Goal: Task Accomplishment & Management: Use online tool/utility

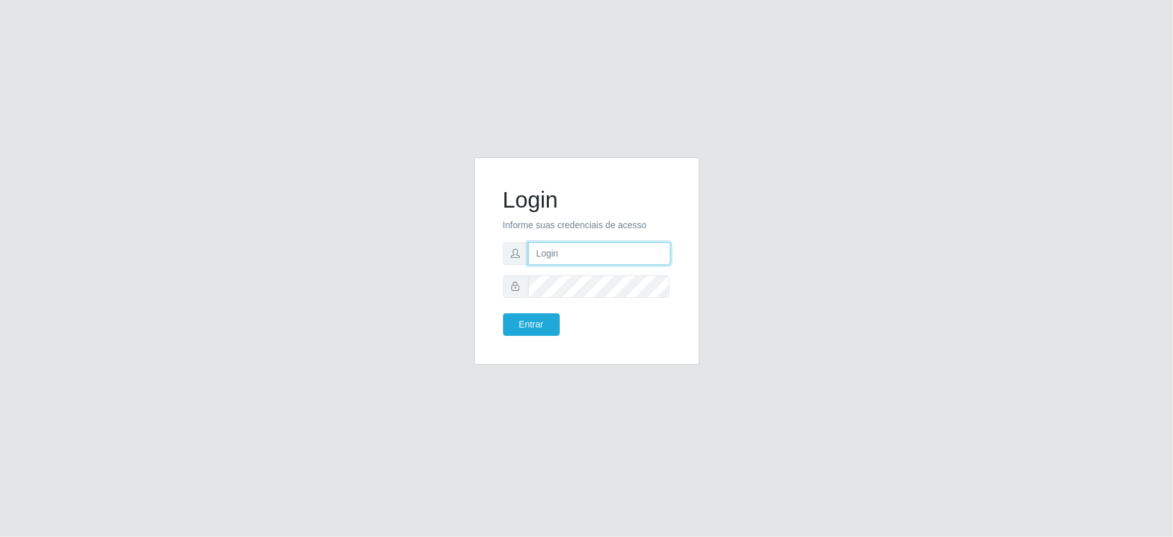
click at [565, 261] on input "text" at bounding box center [599, 253] width 142 height 23
click at [528, 334] on button "Entrar" at bounding box center [531, 324] width 57 height 23
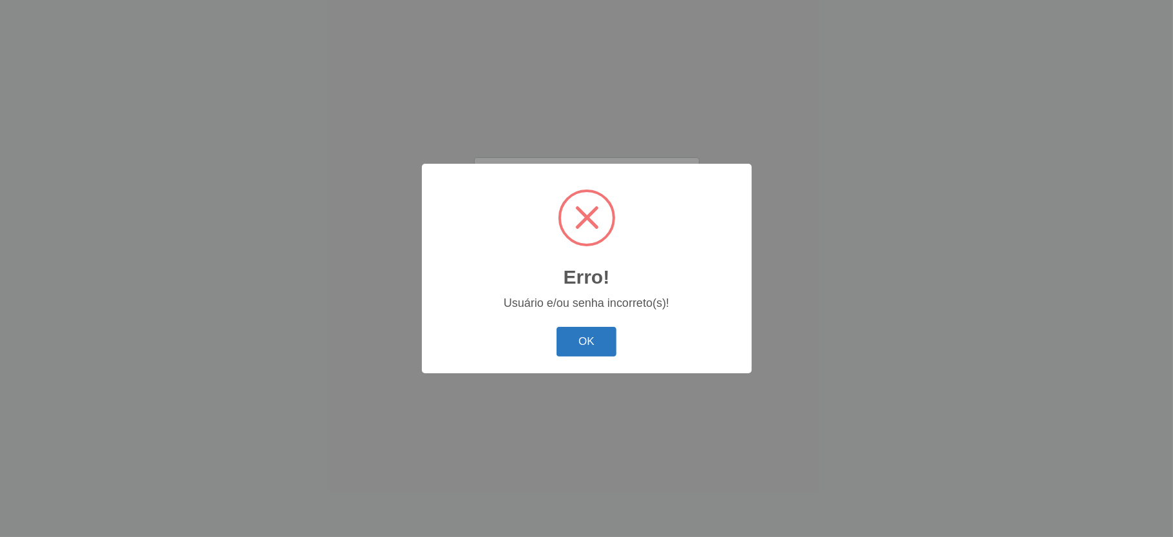
click at [559, 343] on button "OK" at bounding box center [587, 342] width 60 height 30
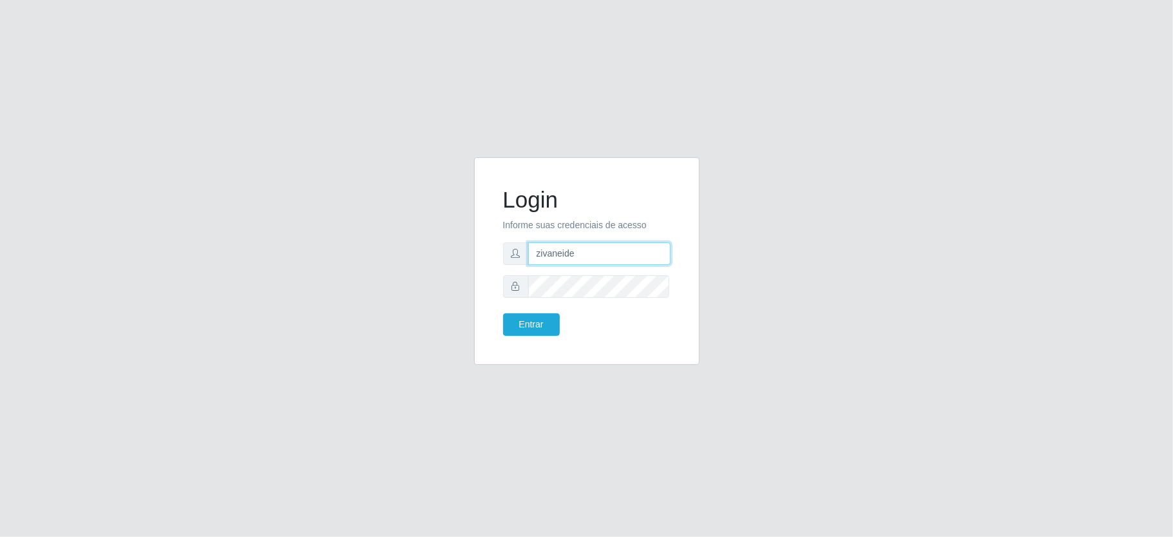
click at [578, 253] on input "zivaneide" at bounding box center [599, 253] width 142 height 23
type input "zivaneide@ideal"
click at [547, 323] on button "Entrar" at bounding box center [531, 324] width 57 height 23
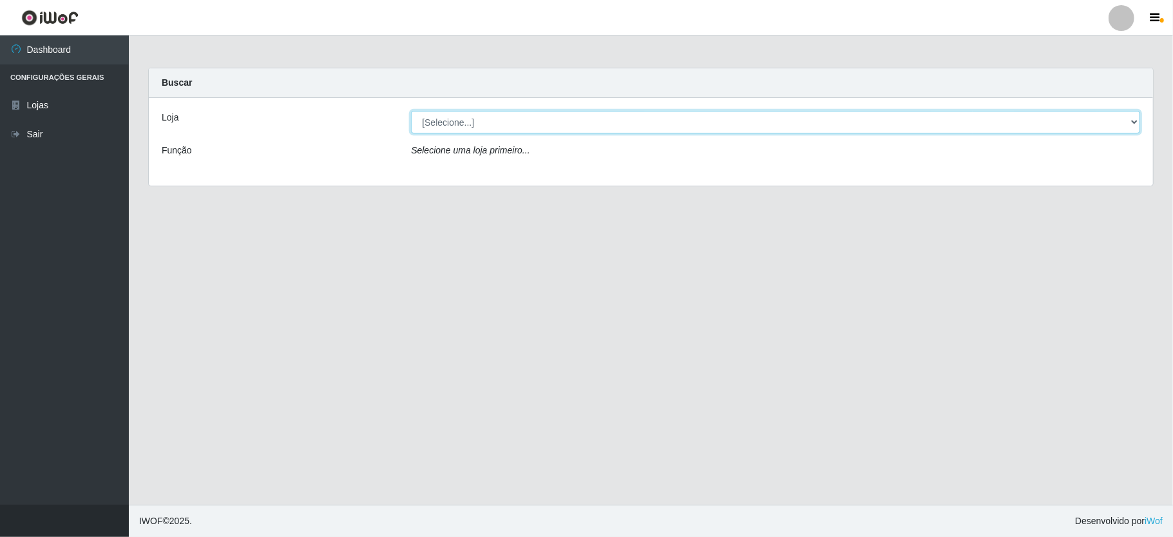
click at [1130, 124] on select "[Selecione...] Ideal - Conceição" at bounding box center [775, 122] width 729 height 23
select select "231"
click at [411, 111] on select "[Selecione...] Ideal - Conceição" at bounding box center [775, 122] width 729 height 23
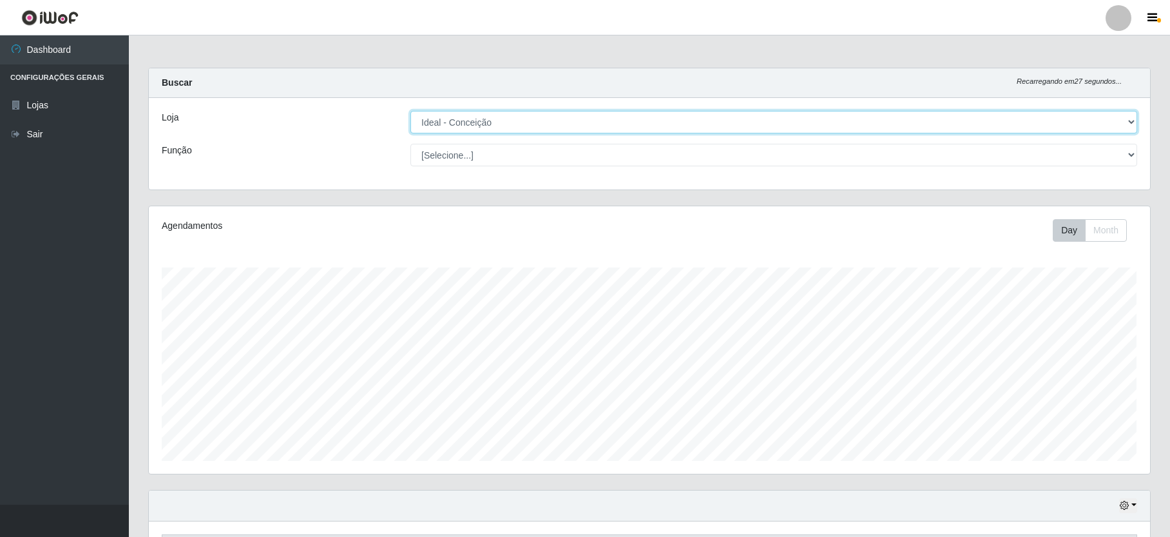
scroll to position [343, 0]
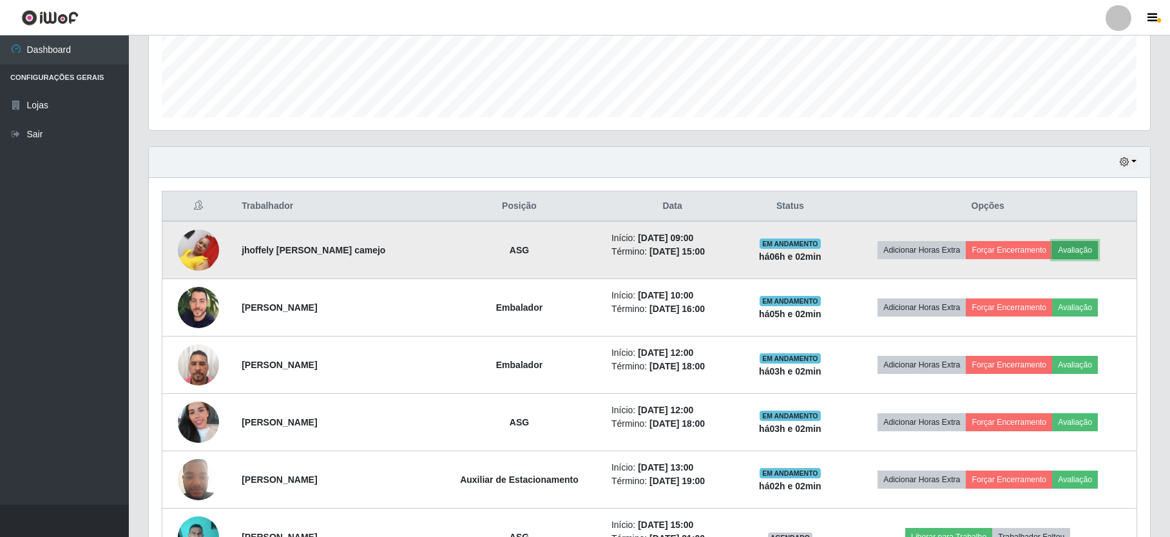
click at [1080, 247] on button "Avaliação" at bounding box center [1075, 250] width 46 height 18
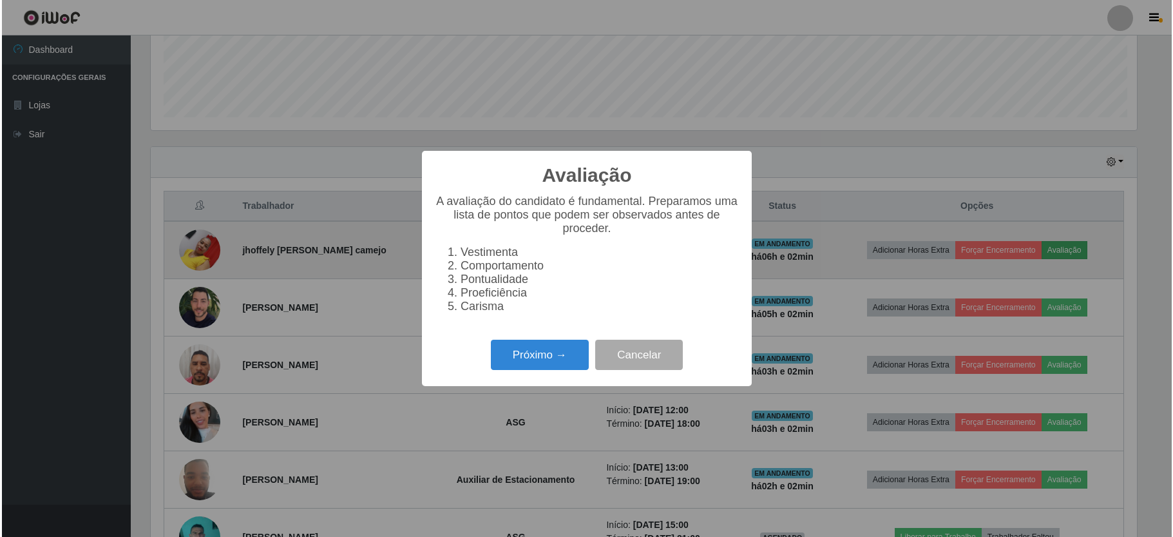
scroll to position [268, 990]
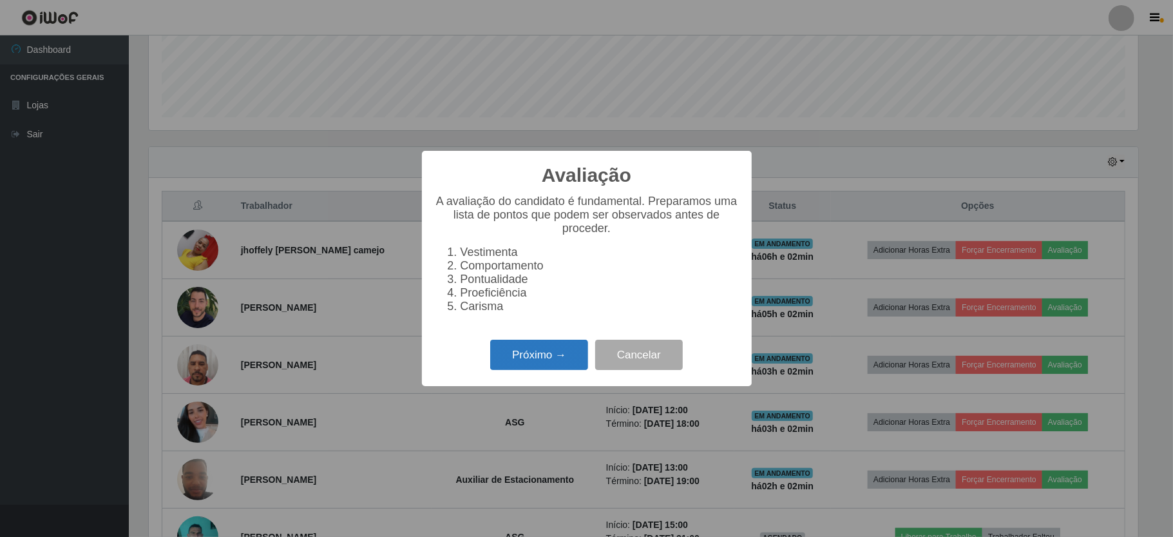
click at [581, 353] on button "Próximo →" at bounding box center [539, 355] width 98 height 30
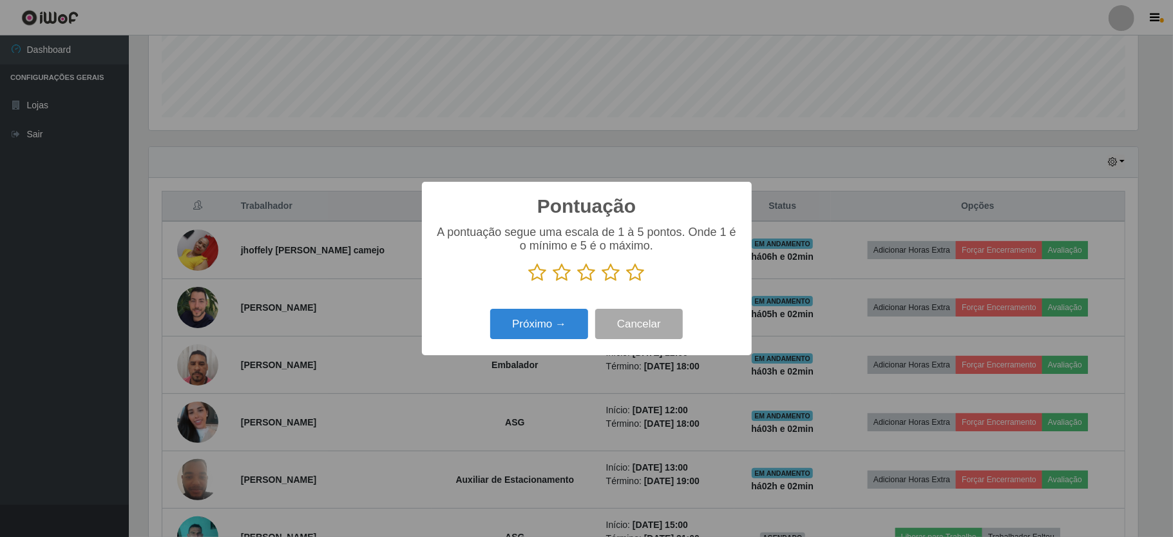
scroll to position [644102, 643381]
click at [633, 276] on icon at bounding box center [636, 272] width 18 height 19
click at [627, 282] on input "radio" at bounding box center [627, 282] width 0 height 0
click at [568, 336] on button "Próximo →" at bounding box center [539, 324] width 98 height 30
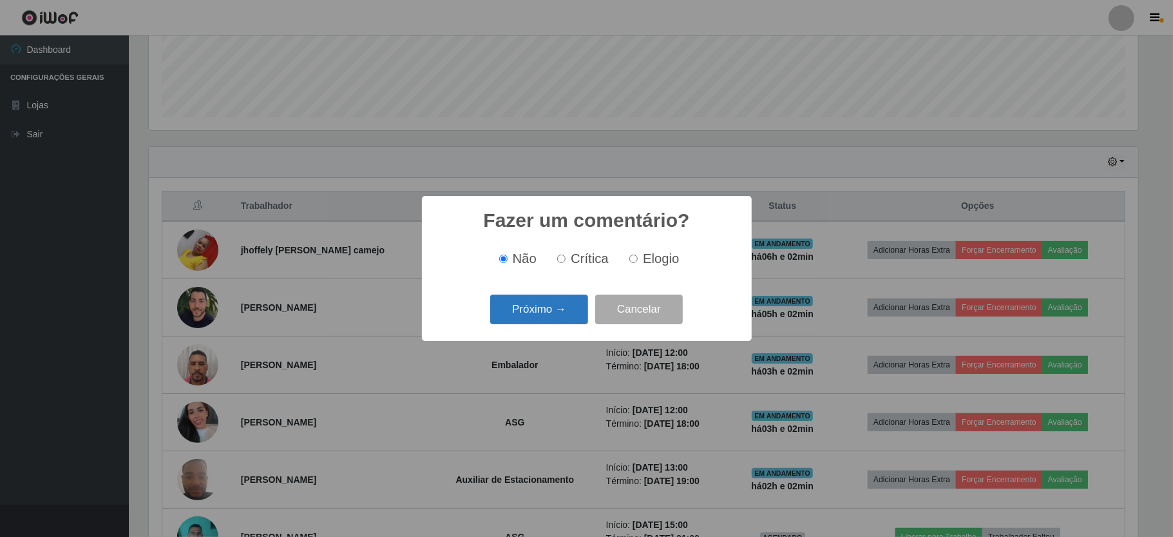
click at [567, 325] on button "Próximo →" at bounding box center [539, 309] width 98 height 30
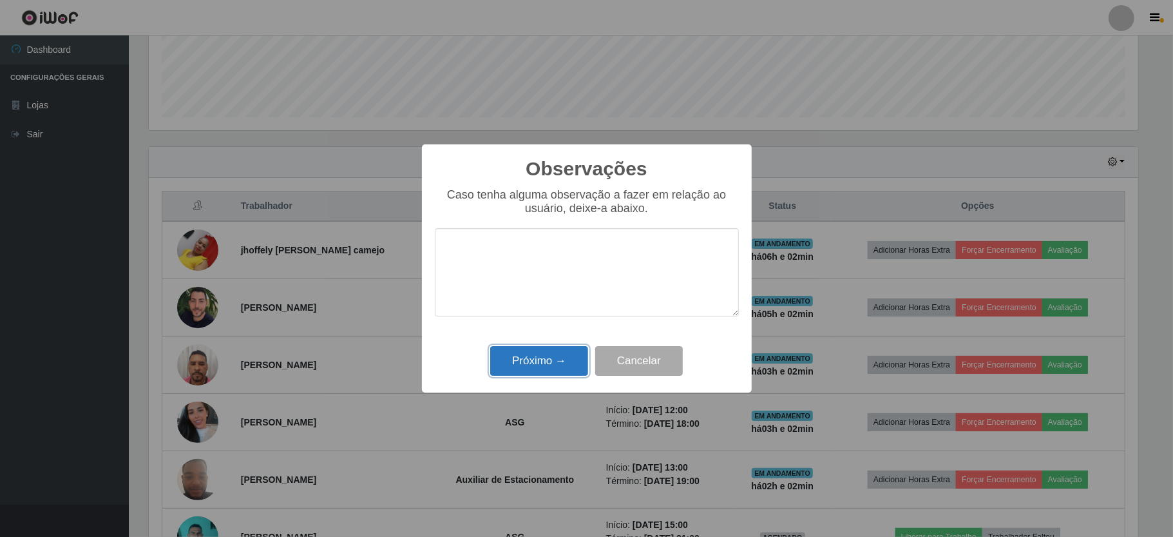
click at [561, 374] on button "Próximo →" at bounding box center [539, 361] width 98 height 30
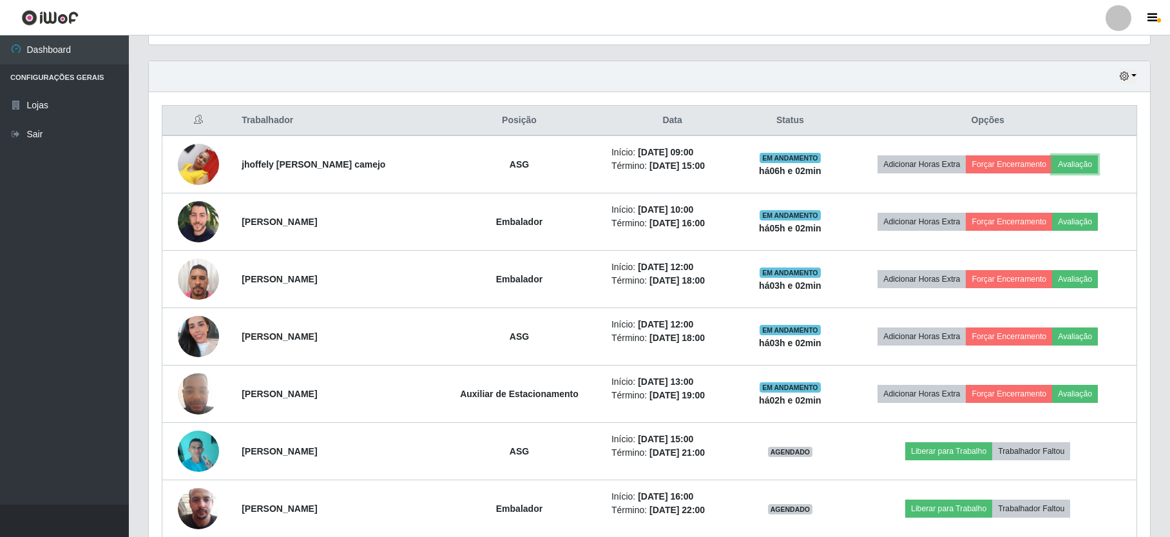
scroll to position [515, 0]
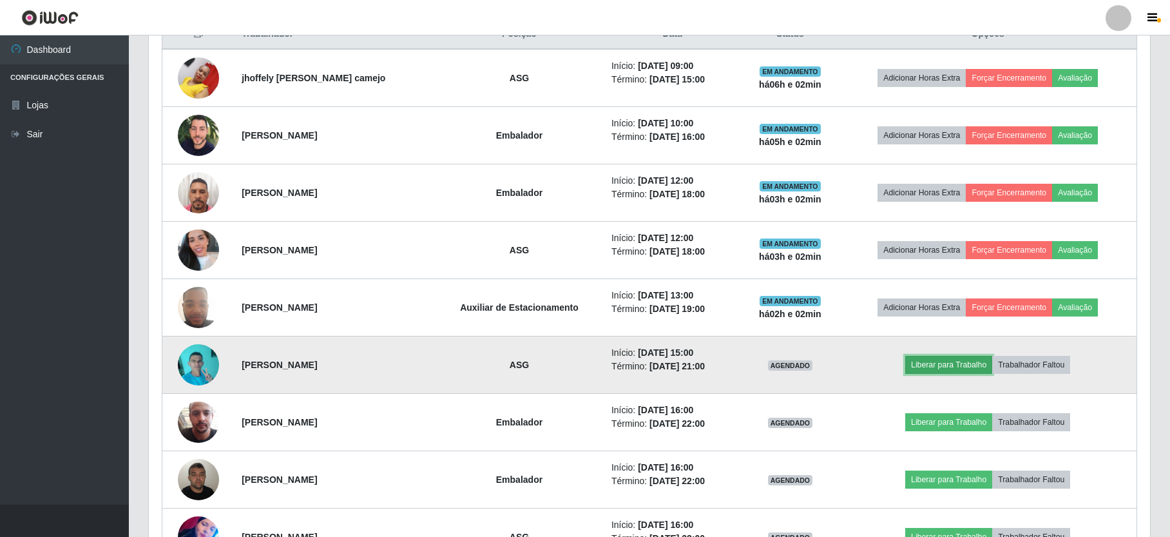
click at [912, 364] on button "Liberar para Trabalho" at bounding box center [948, 365] width 87 height 18
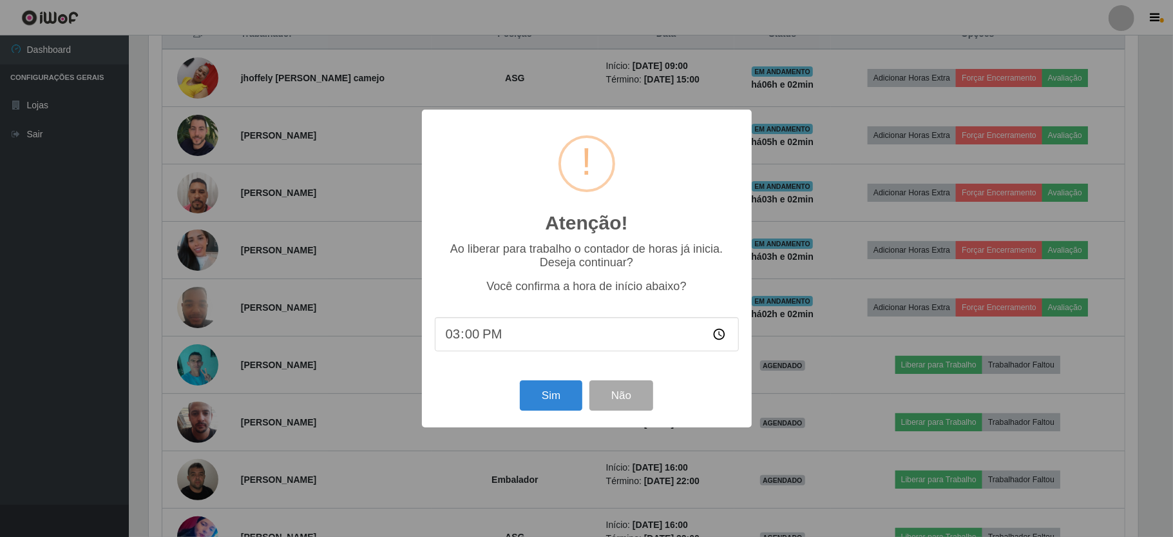
click at [512, 370] on div "Atenção! × Ao liberar para trabalho o contador de horas já inicia. Deseja conti…" at bounding box center [587, 268] width 330 height 317
click at [563, 405] on button "Sim" at bounding box center [551, 395] width 63 height 30
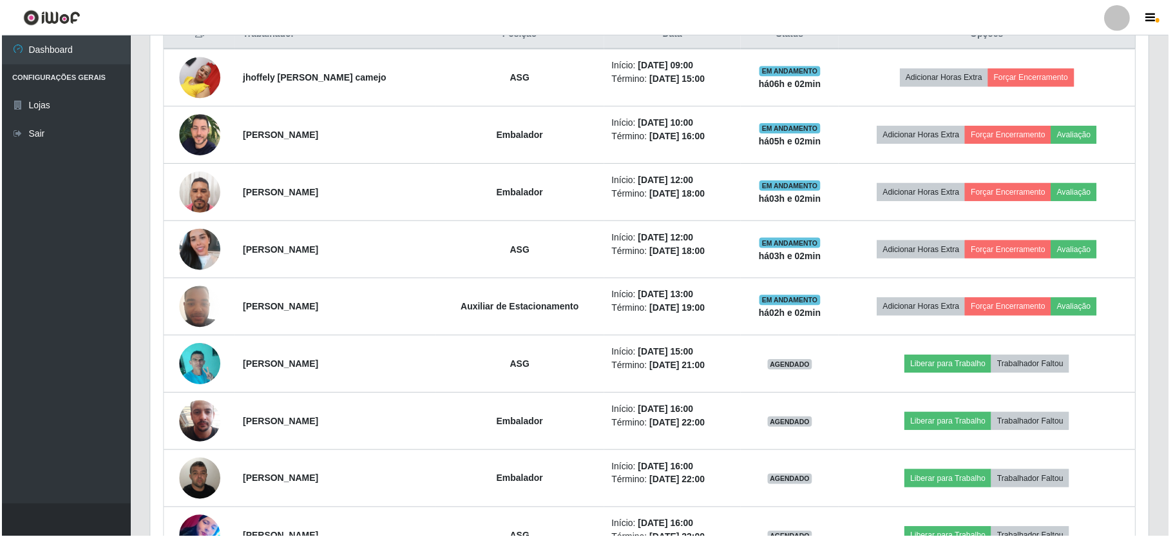
scroll to position [92, 0]
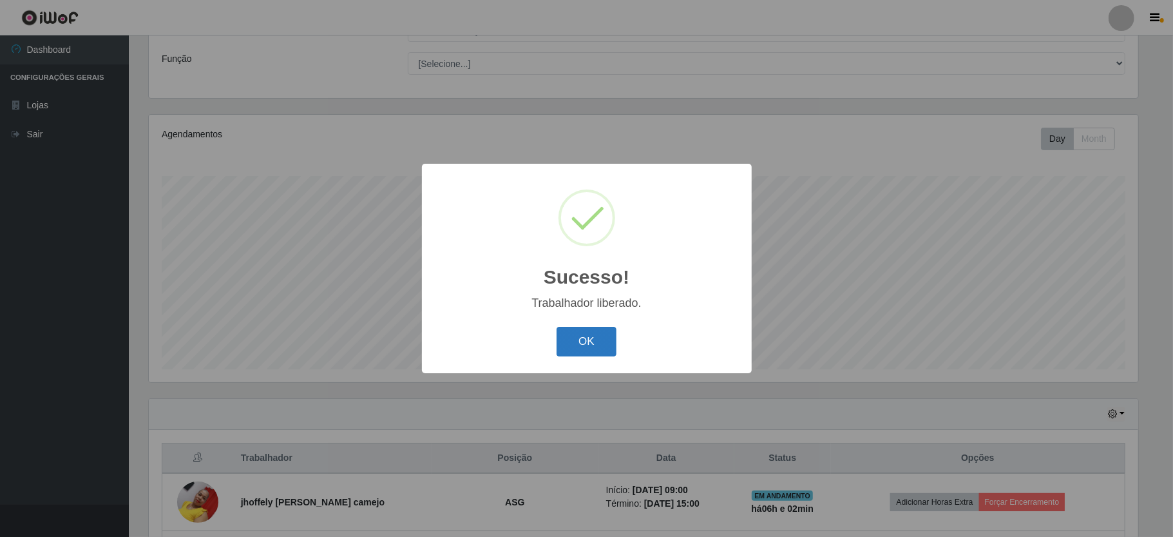
click at [591, 344] on button "OK" at bounding box center [587, 342] width 60 height 30
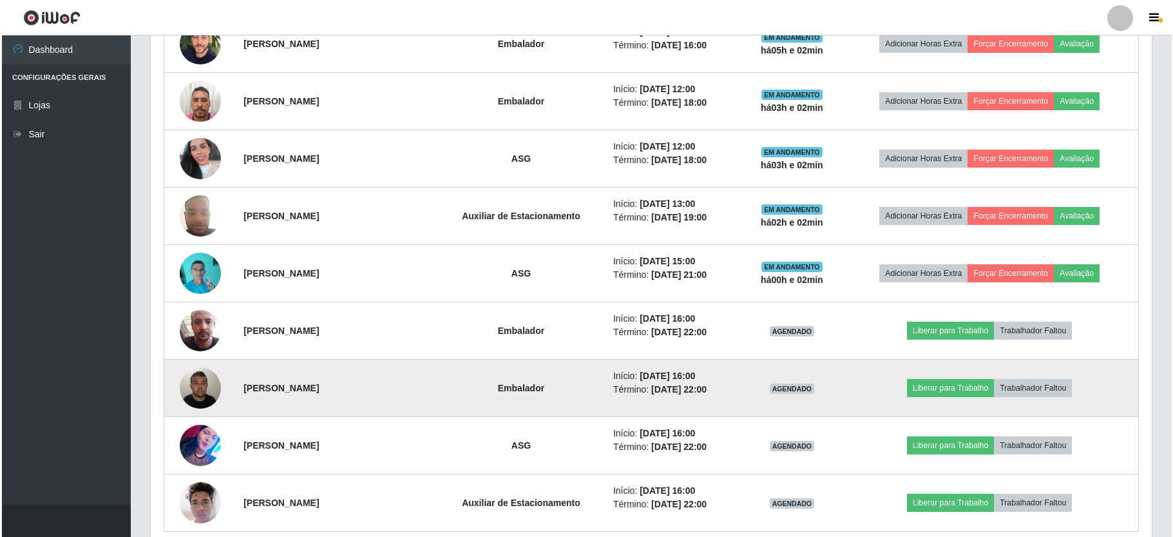
scroll to position [436, 0]
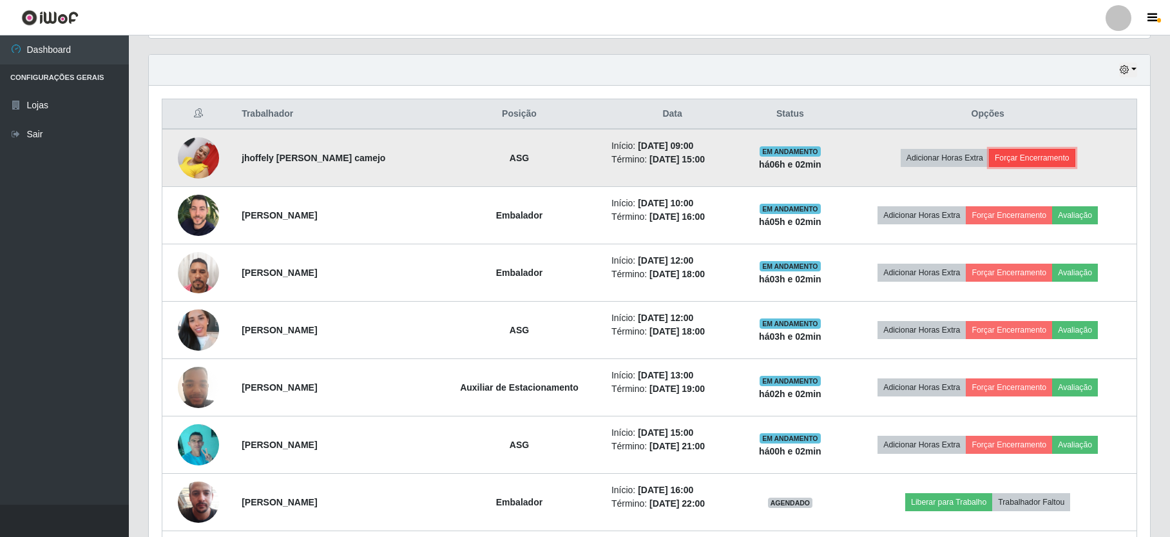
click at [1045, 161] on button "Forçar Encerramento" at bounding box center [1032, 158] width 86 height 18
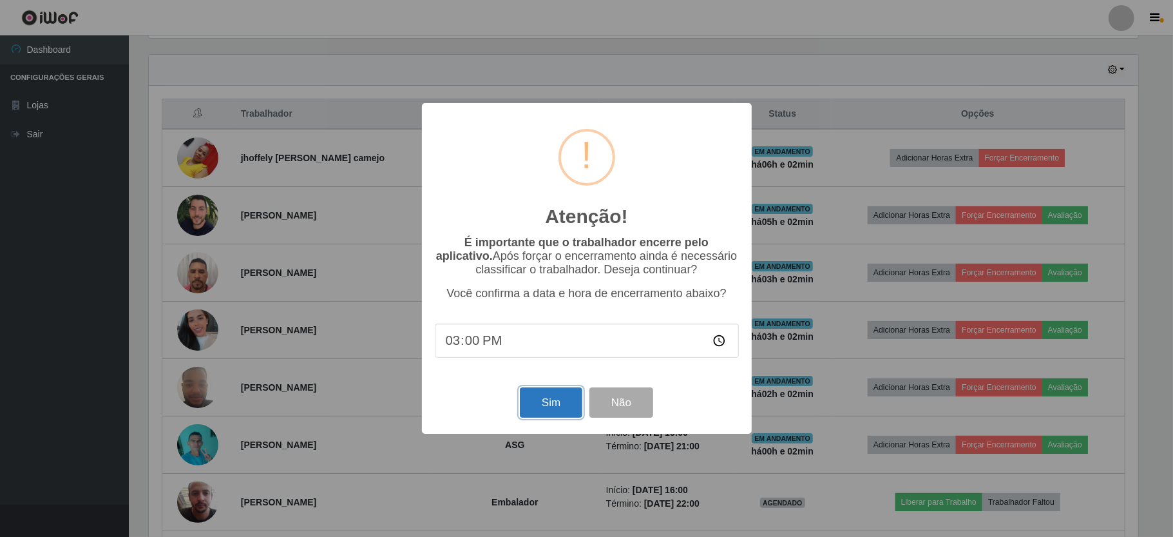
click at [571, 410] on button "Sim" at bounding box center [551, 402] width 63 height 30
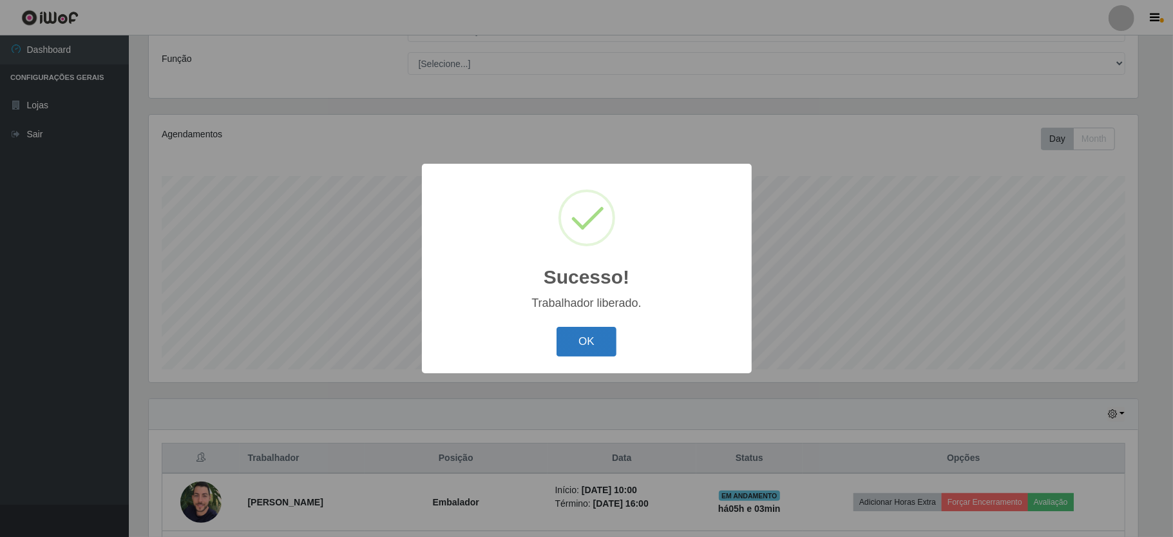
click at [593, 342] on button "OK" at bounding box center [587, 342] width 60 height 30
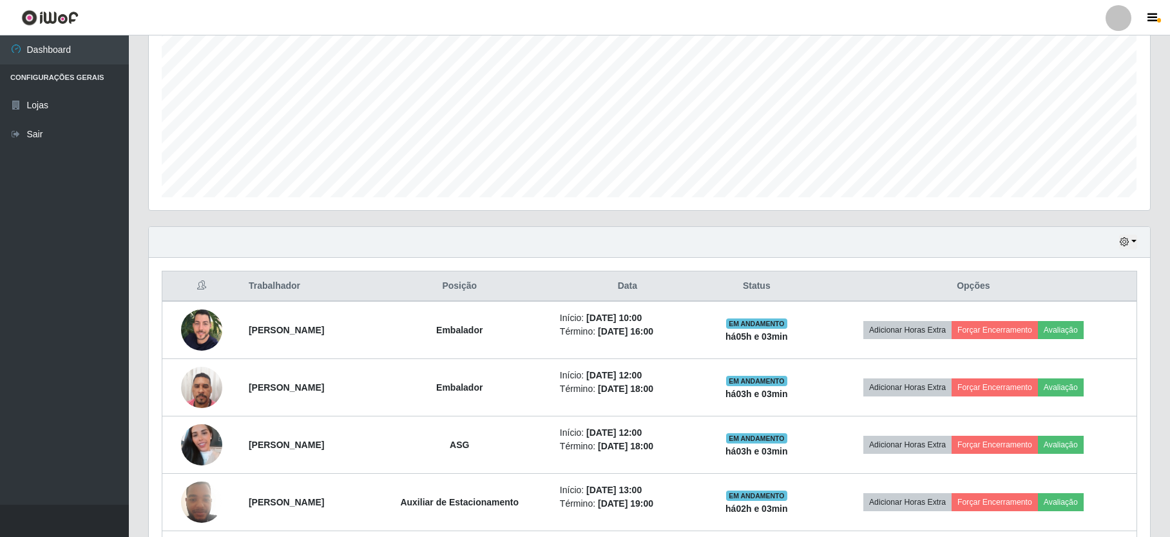
scroll to position [0, 0]
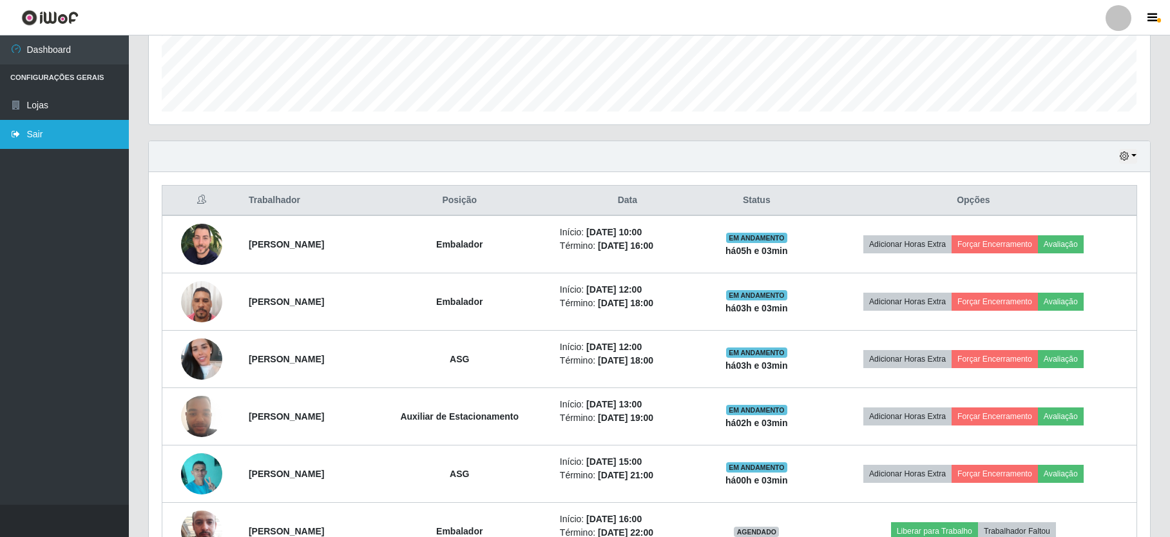
click at [49, 127] on link "Sair" at bounding box center [64, 134] width 129 height 29
